Goal: Task Accomplishment & Management: Manage account settings

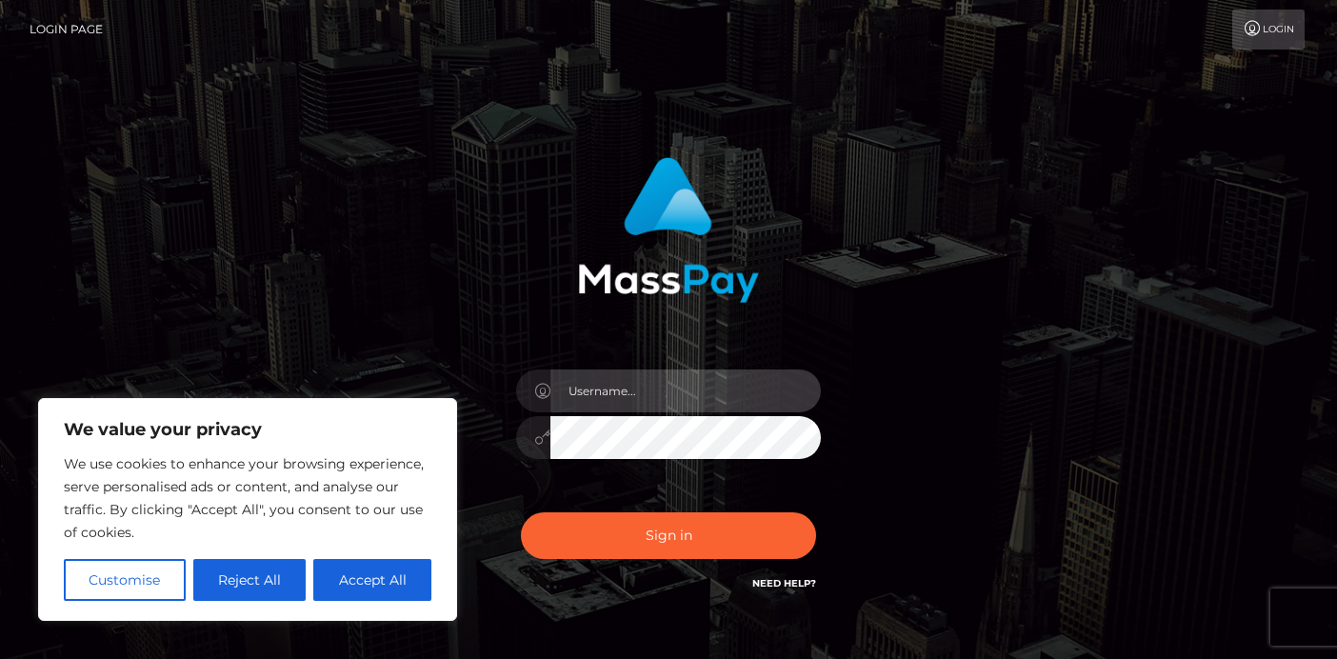
click at [603, 386] on input "text" at bounding box center [685, 390] width 270 height 43
type input "[EMAIL_ADDRESS][DOMAIN_NAME]"
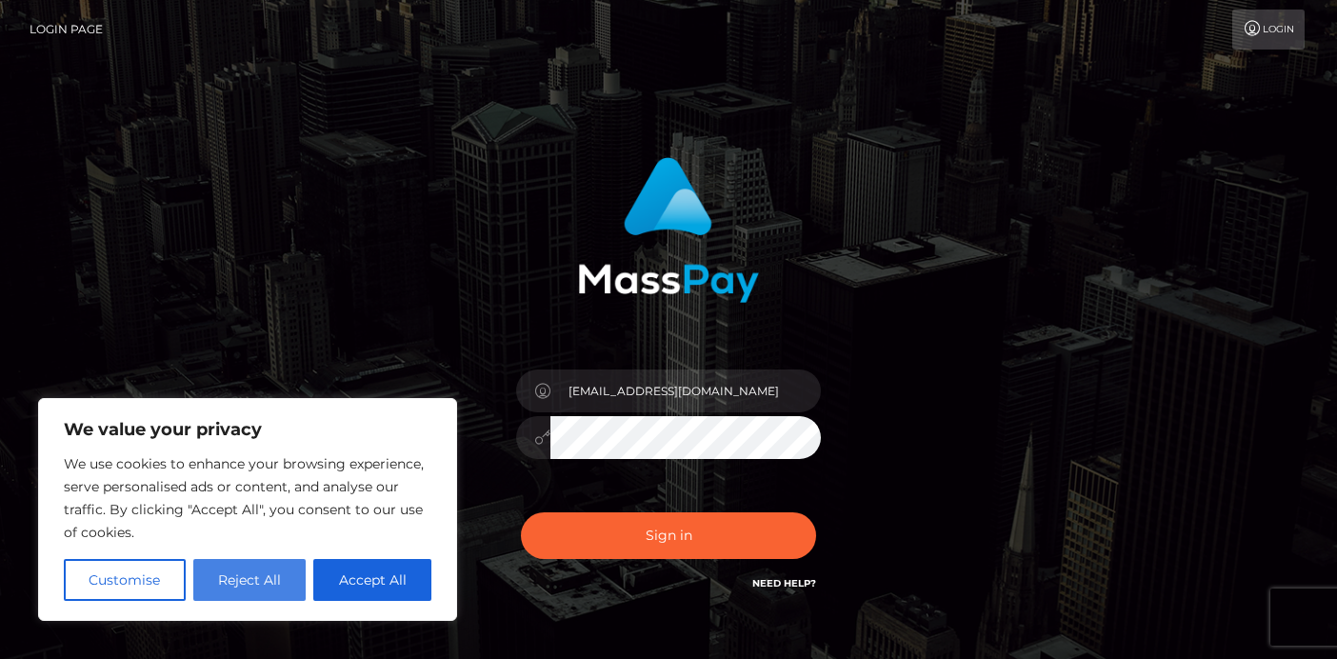
click at [258, 584] on button "Reject All" at bounding box center [249, 580] width 113 height 42
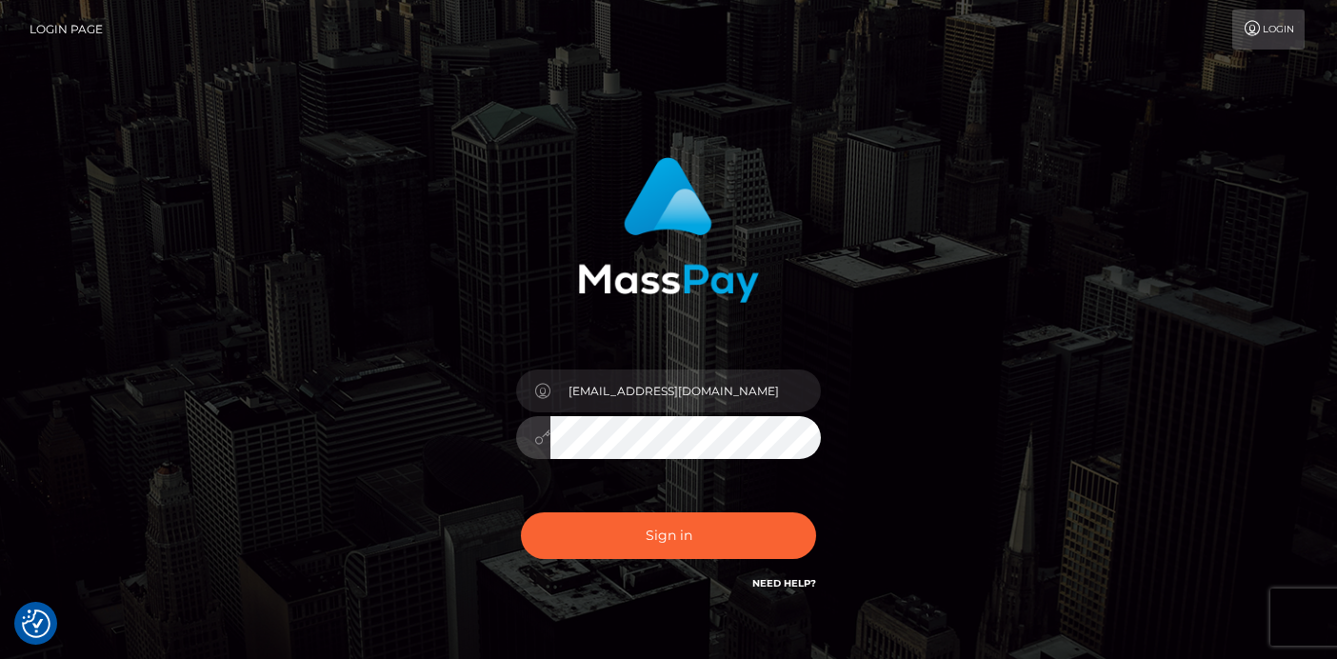
click at [521, 512] on button "Sign in" at bounding box center [668, 535] width 295 height 47
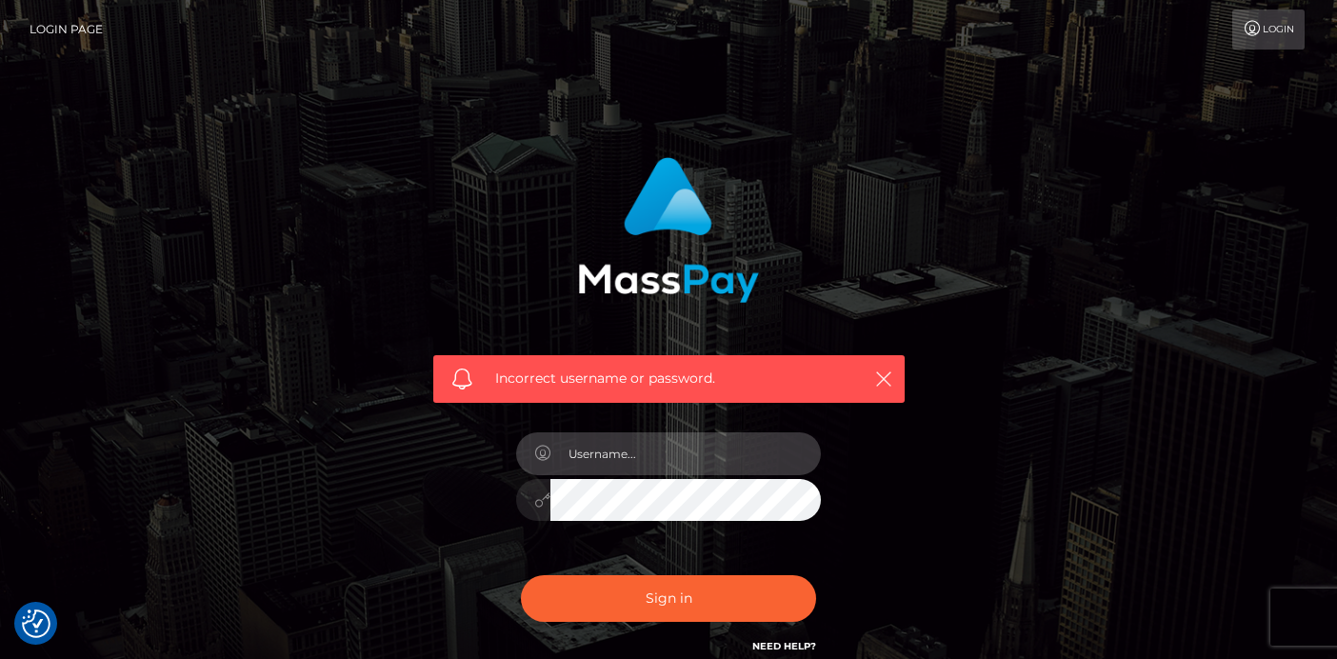
click at [651, 452] on input "text" at bounding box center [685, 453] width 270 height 43
type input "c"
type input "[EMAIL_ADDRESS][DOMAIN_NAME]"
click at [521, 575] on button "Sign in" at bounding box center [668, 598] width 295 height 47
